Goal: Task Accomplishment & Management: Use online tool/utility

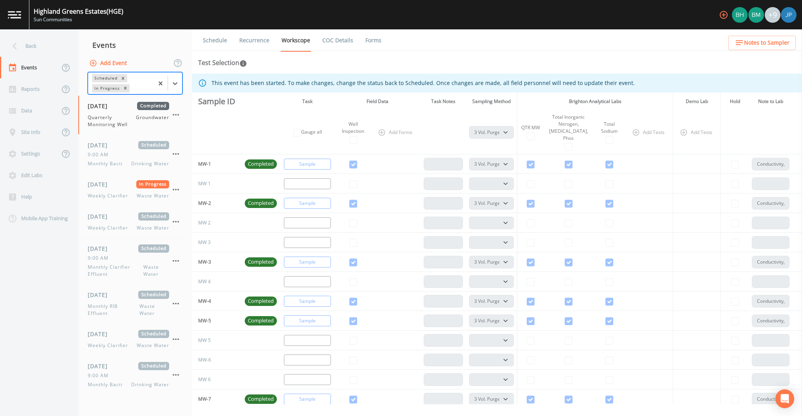
select select "0b1af911-289b-4d7b-9fdf-156f6d27a2cf"
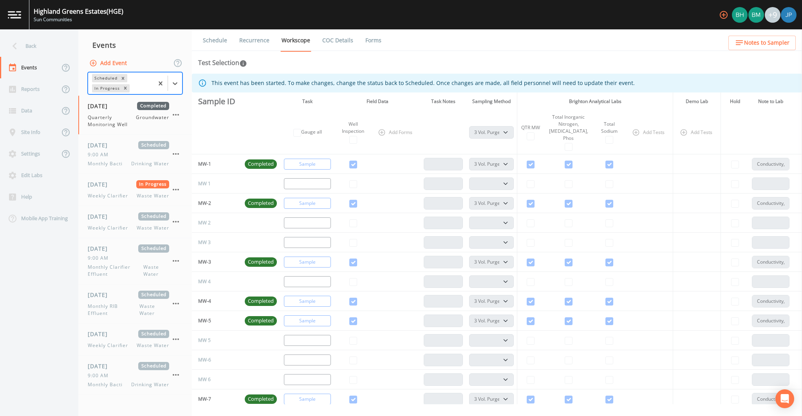
select select "0b1af911-289b-4d7b-9fdf-156f6d27a2cf"
